Goal: Task Accomplishment & Management: Manage account settings

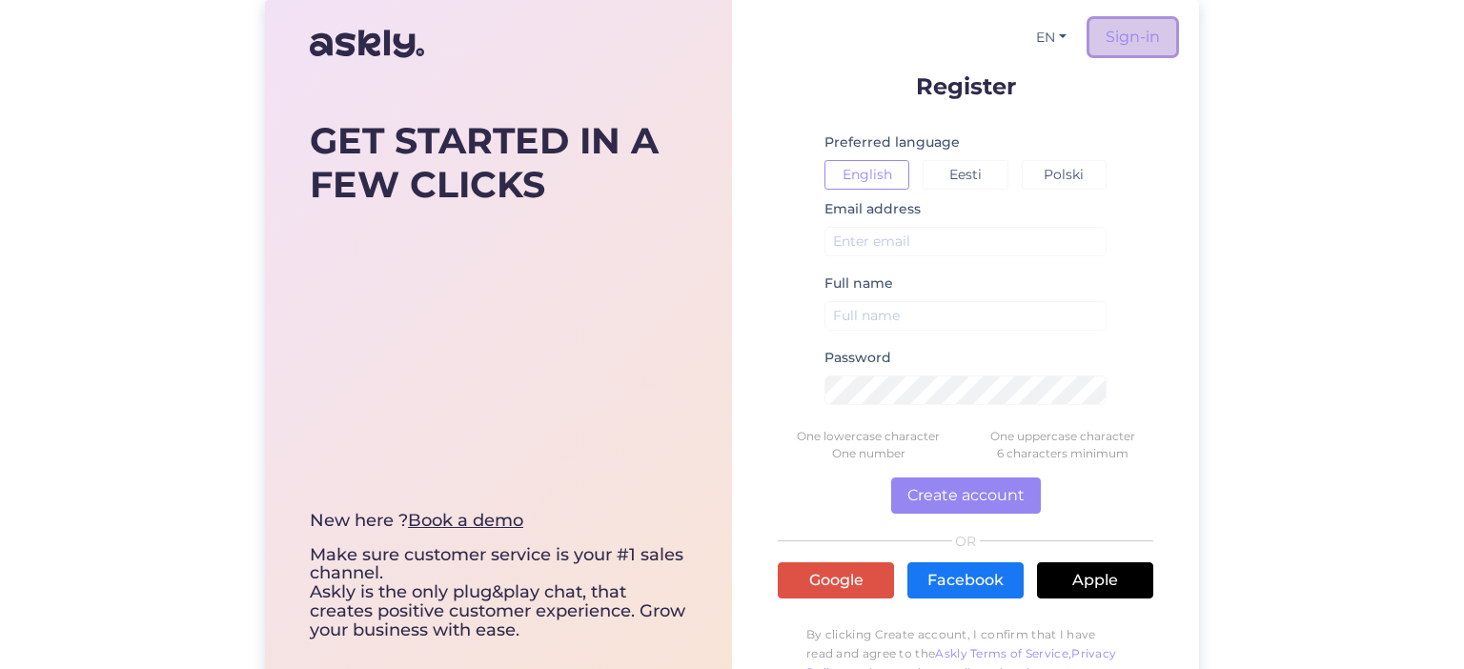
click at [1126, 37] on link "Sign-in" at bounding box center [1132, 37] width 87 height 36
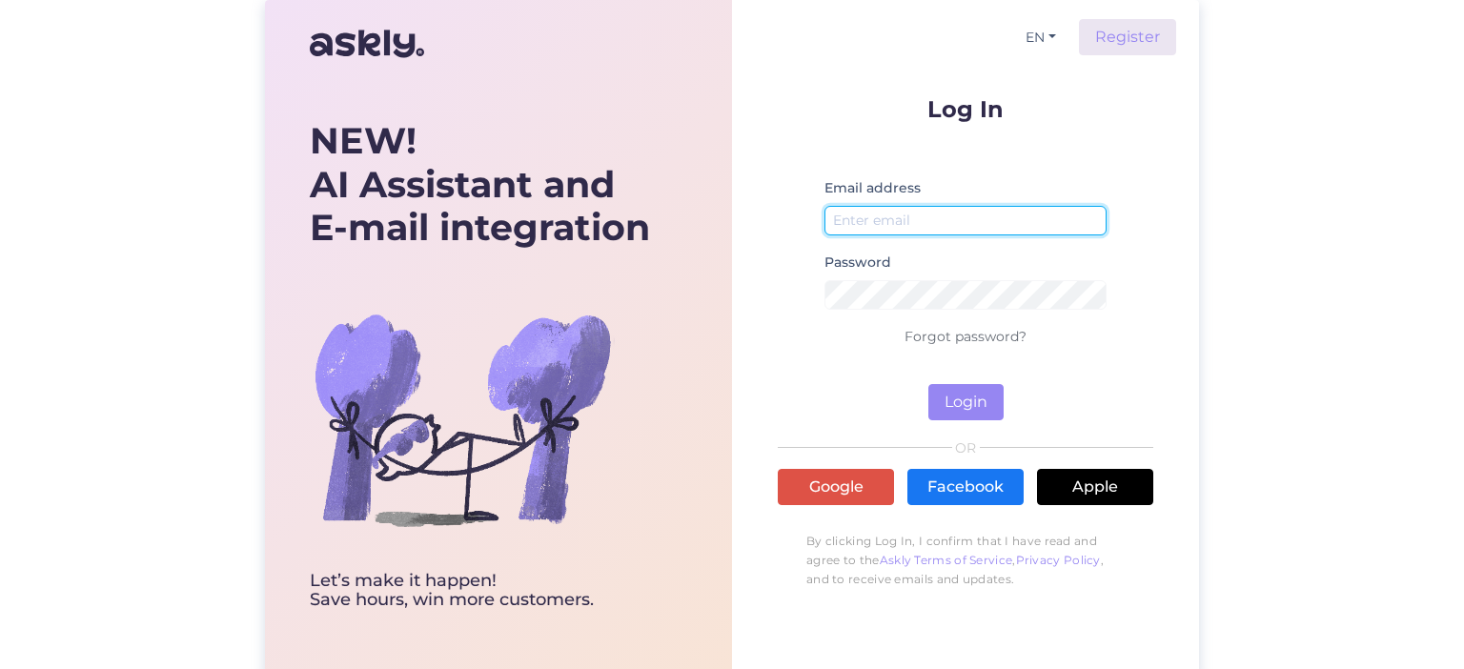
type input "[EMAIL_ADDRESS][PERSON_NAME][DOMAIN_NAME]"
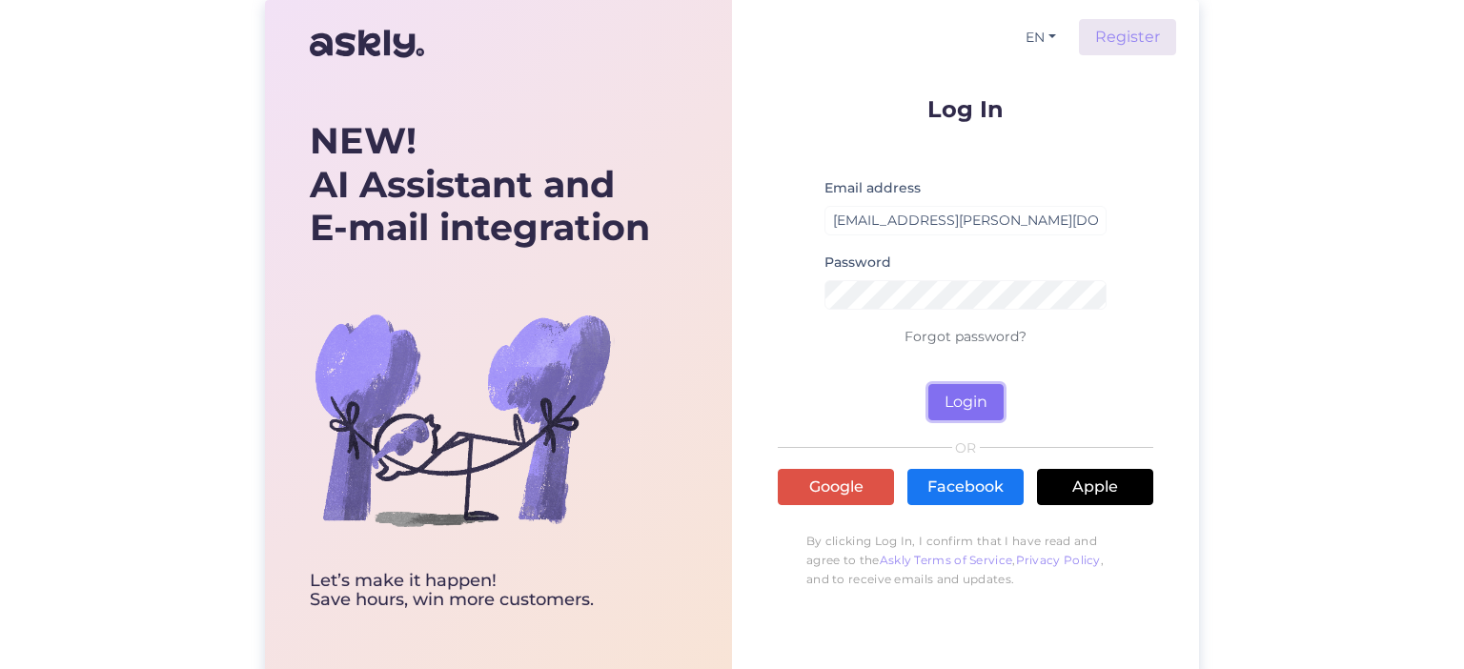
click at [976, 396] on button "Login" at bounding box center [965, 402] width 75 height 36
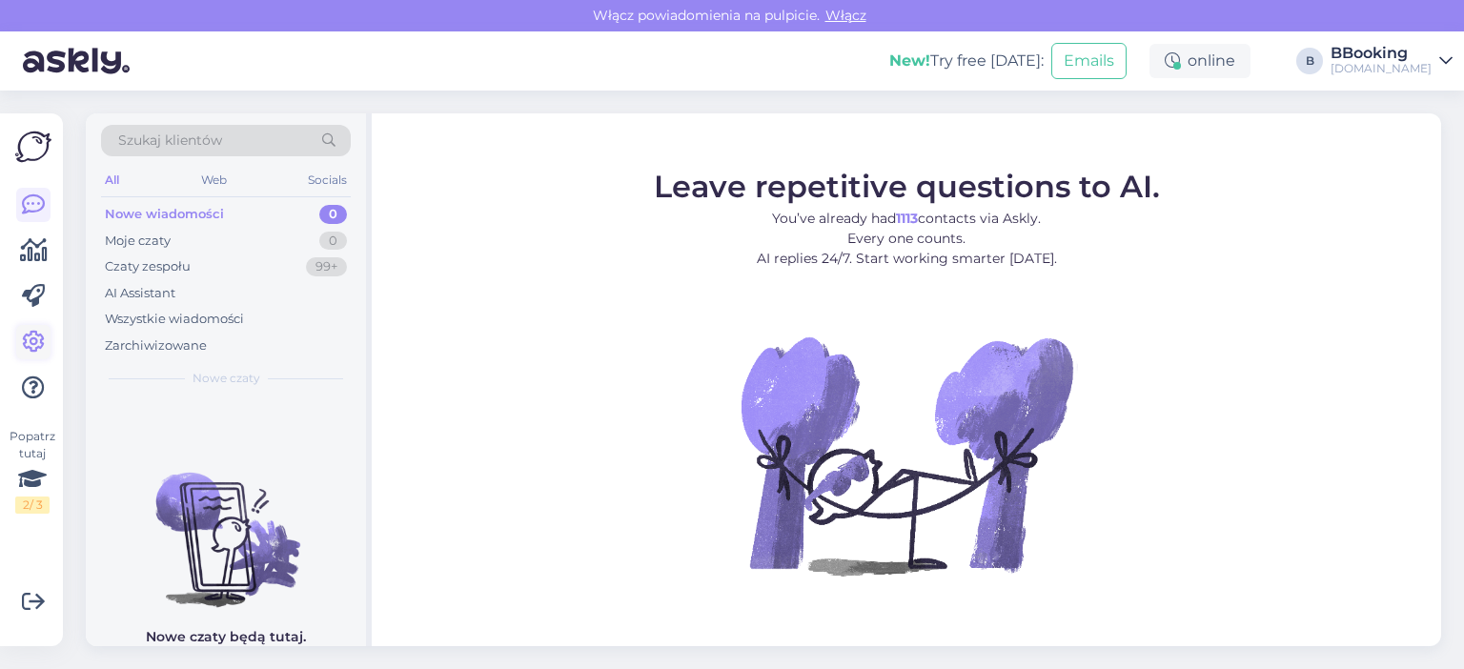
click at [32, 341] on icon at bounding box center [33, 342] width 23 height 23
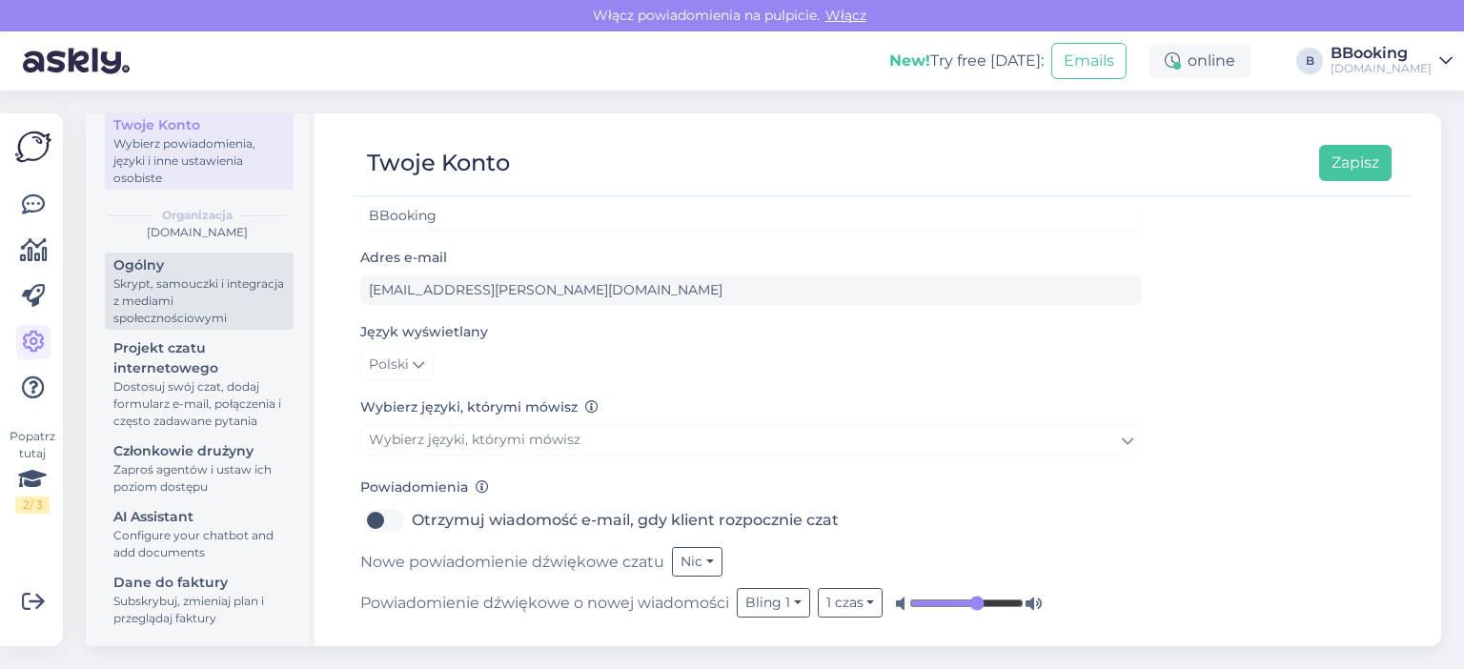
scroll to position [118, 0]
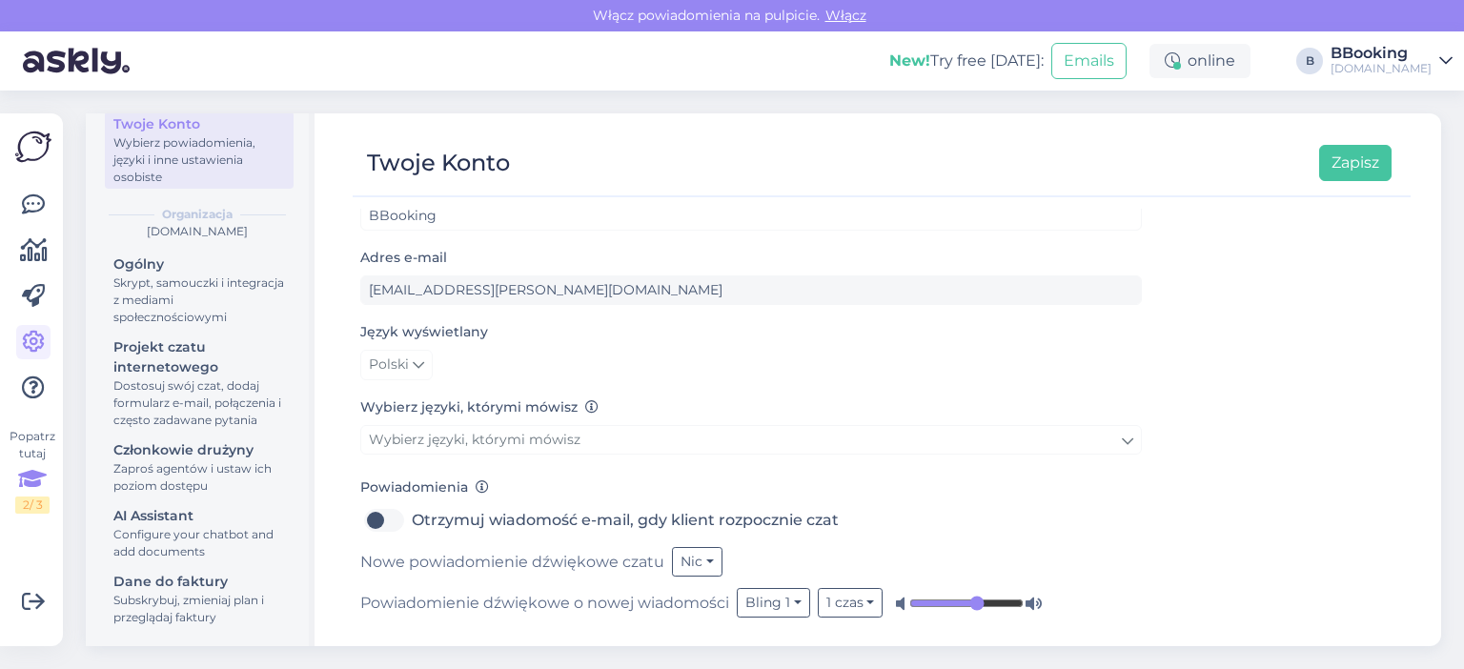
click at [31, 477] on icon at bounding box center [32, 479] width 29 height 34
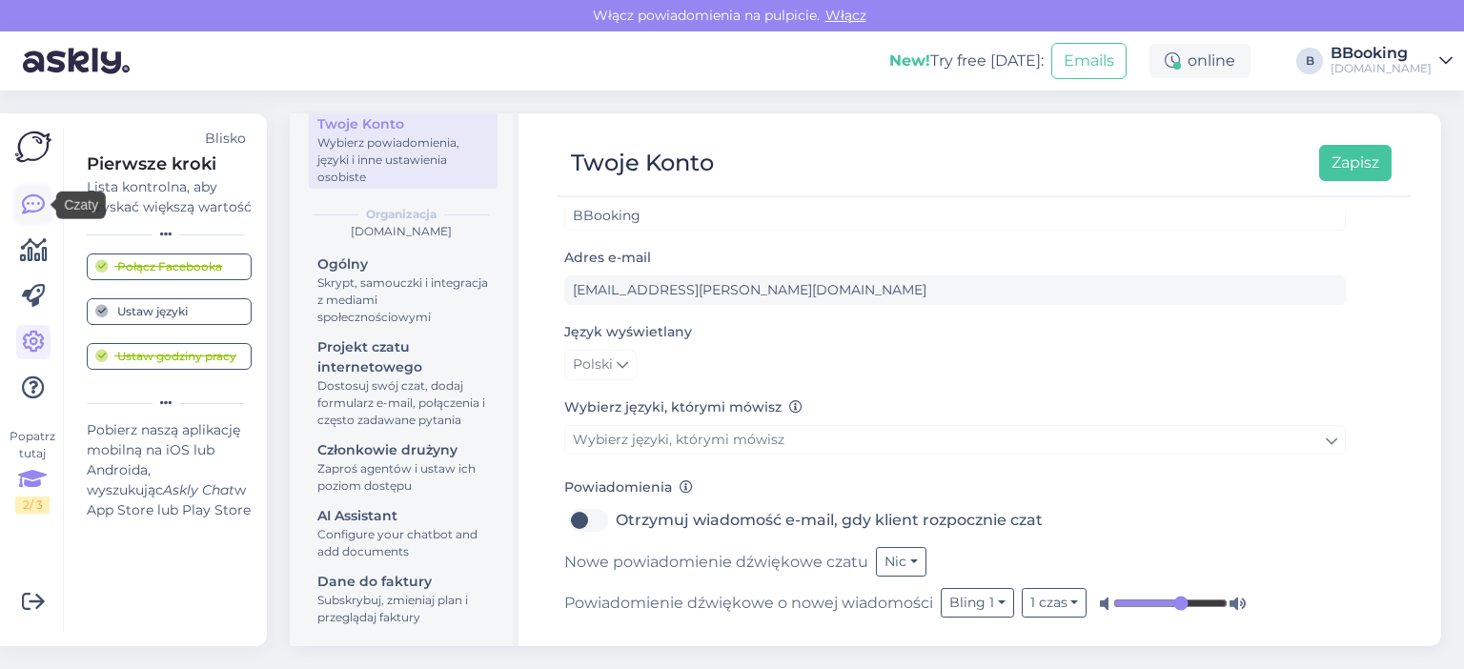
click at [37, 204] on icon at bounding box center [33, 204] width 23 height 23
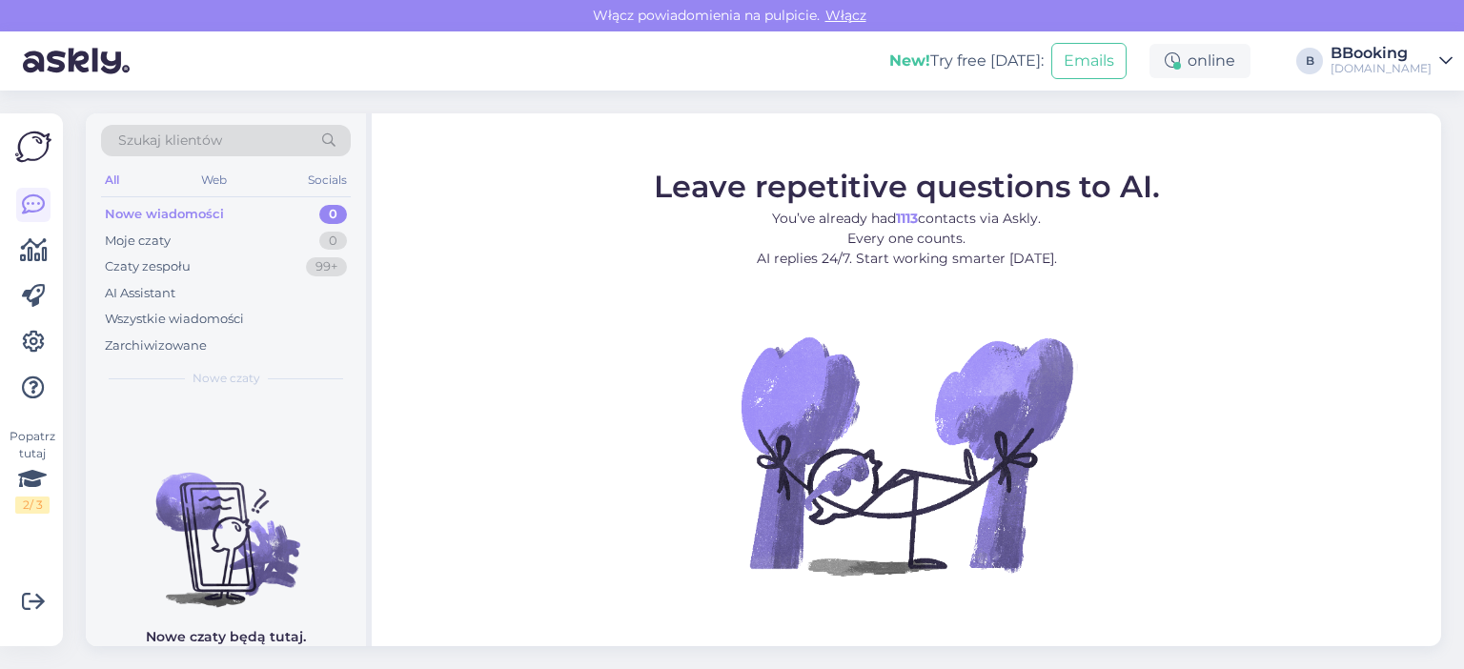
click at [30, 149] on img at bounding box center [33, 147] width 36 height 36
click at [37, 340] on icon at bounding box center [33, 342] width 23 height 23
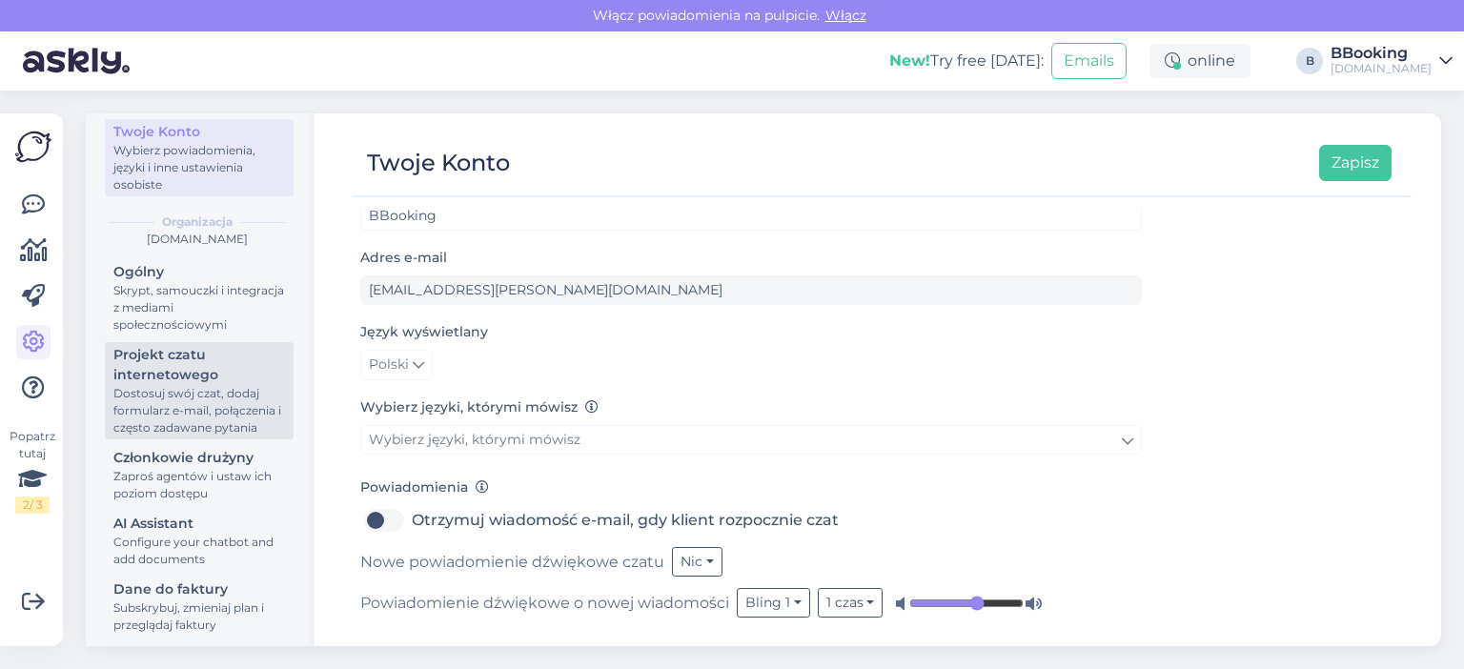
scroll to position [118, 0]
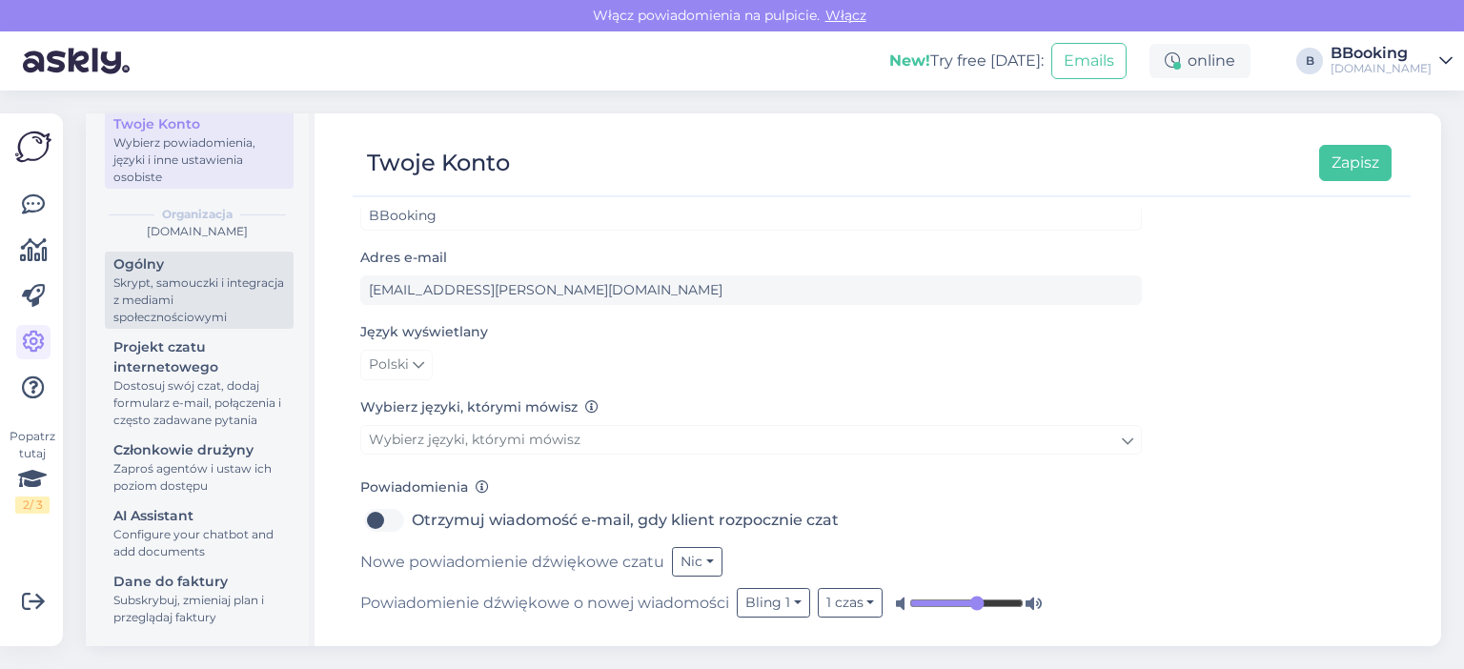
click at [181, 279] on div "Skrypt, samouczki i integracja z mediami społecznościowymi" at bounding box center [199, 299] width 172 height 51
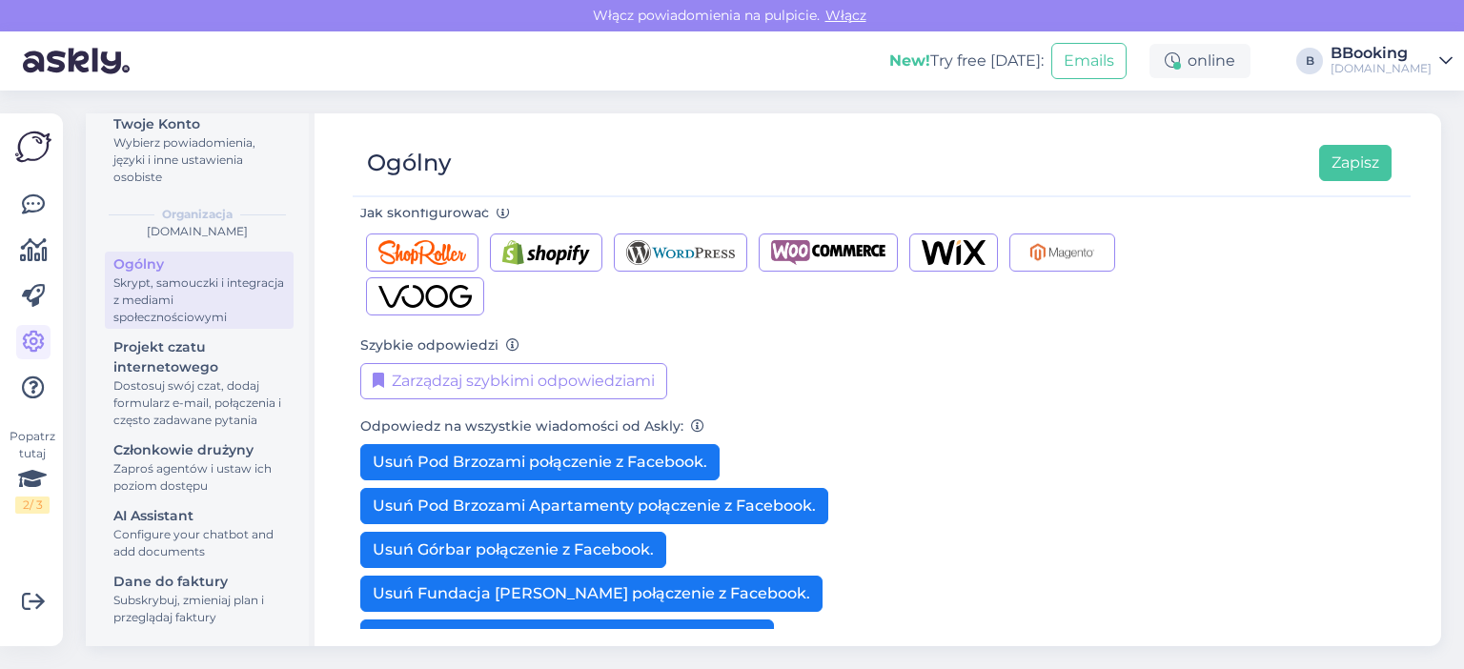
scroll to position [419, 0]
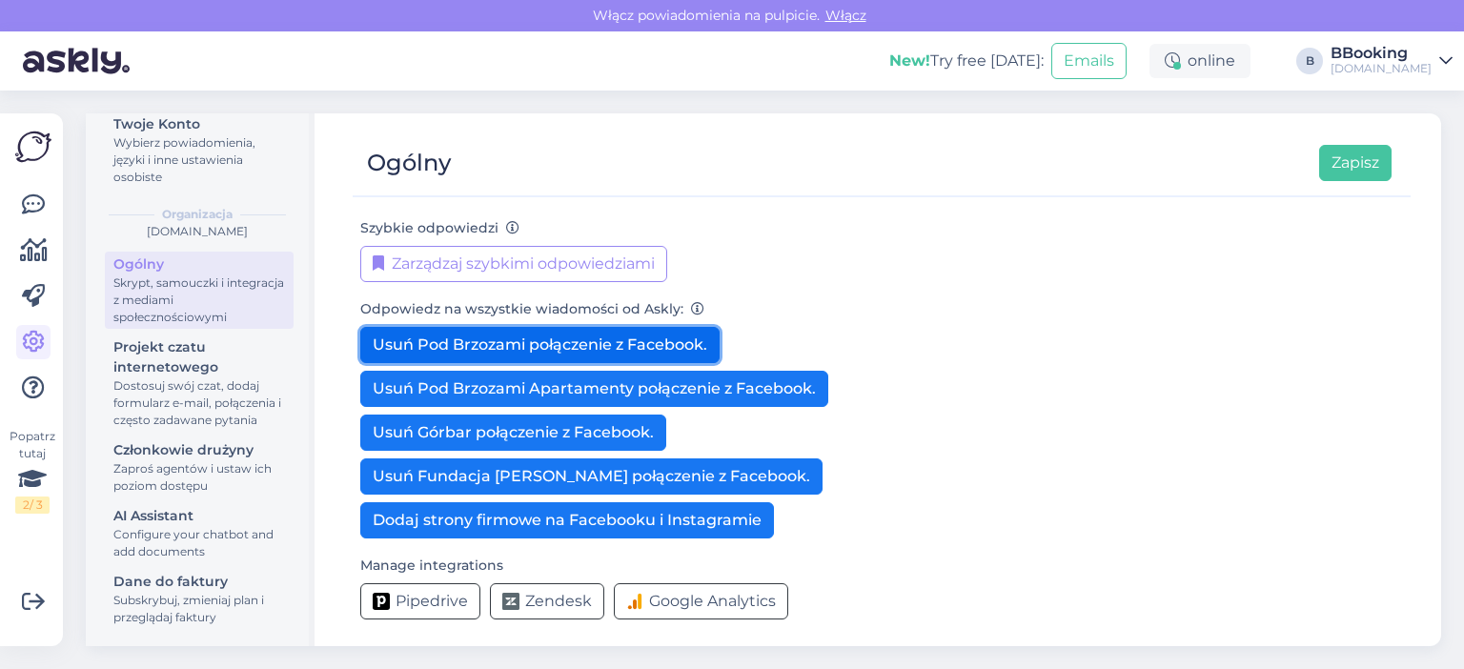
click at [670, 342] on button "Usuń Pod Brzozami połączenie z Facebook." at bounding box center [539, 345] width 359 height 36
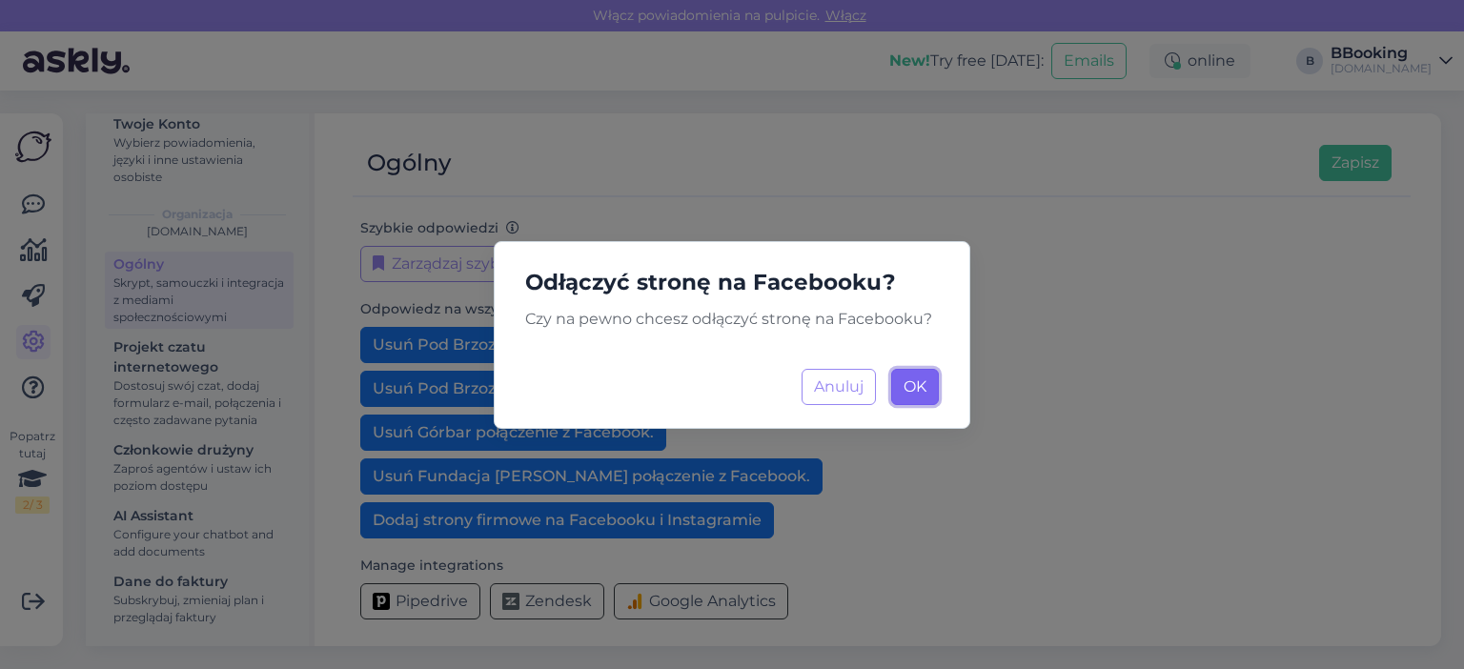
click at [924, 390] on span "OK" at bounding box center [914, 386] width 23 height 18
